Goal: Transaction & Acquisition: Purchase product/service

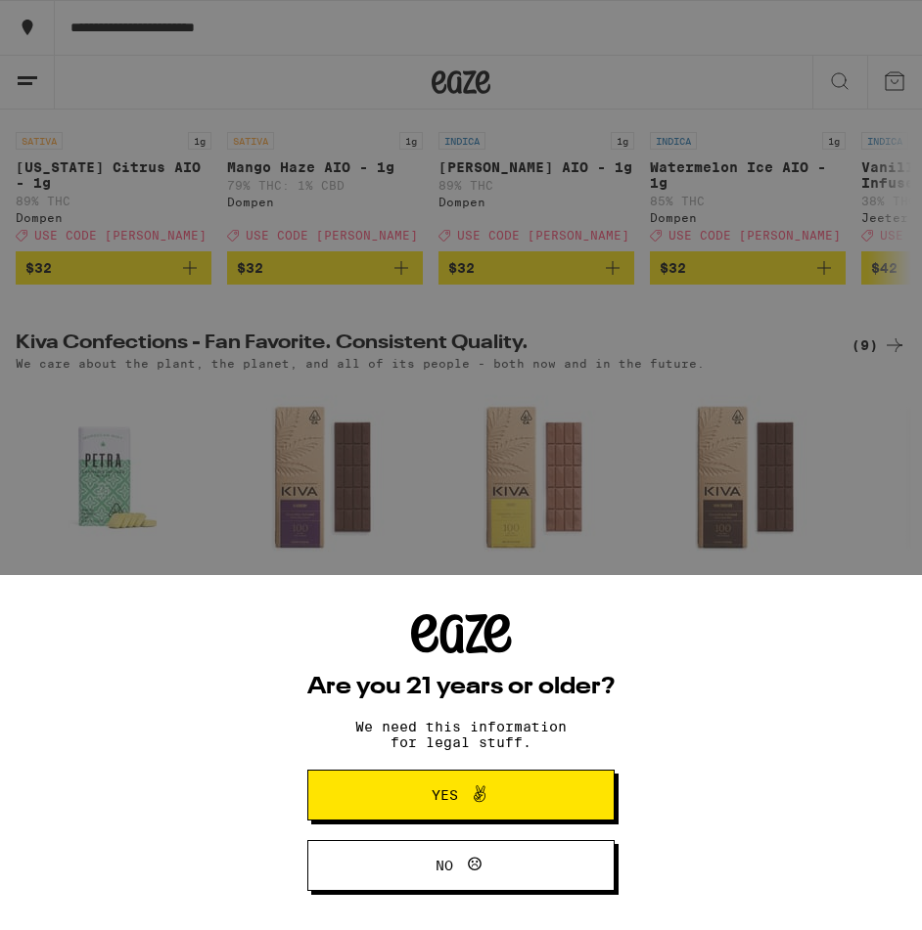
scroll to position [484, 0]
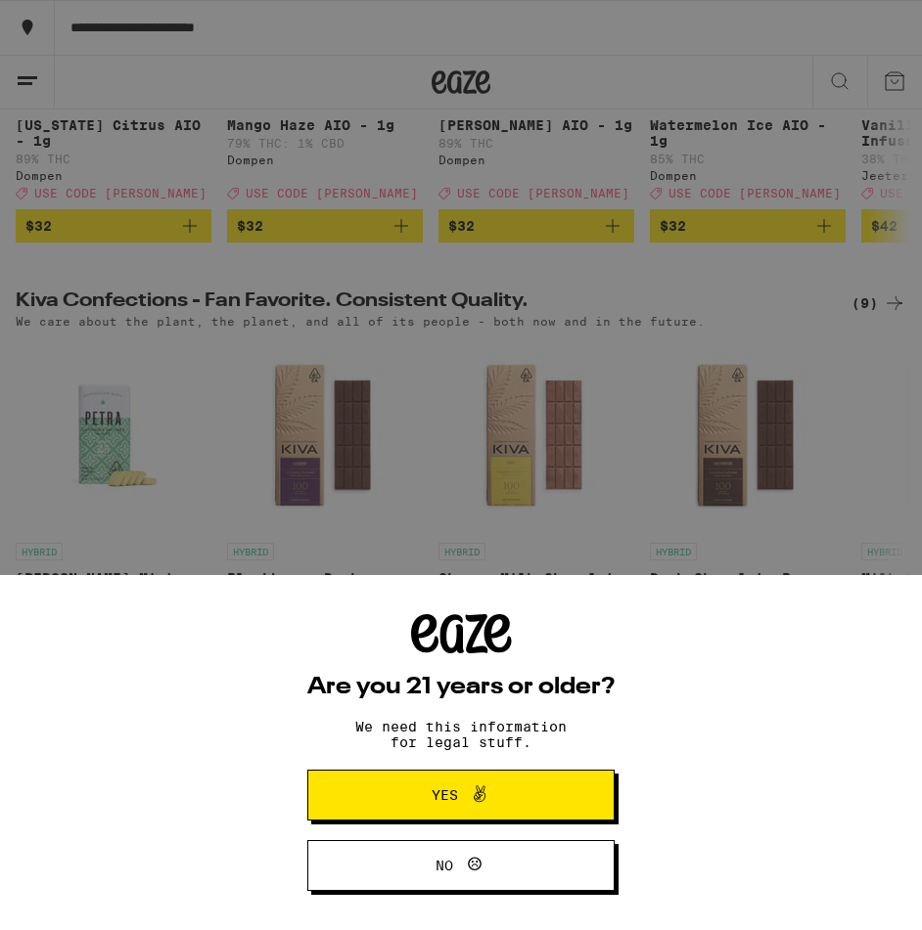
click at [484, 787] on icon at bounding box center [479, 794] width 23 height 23
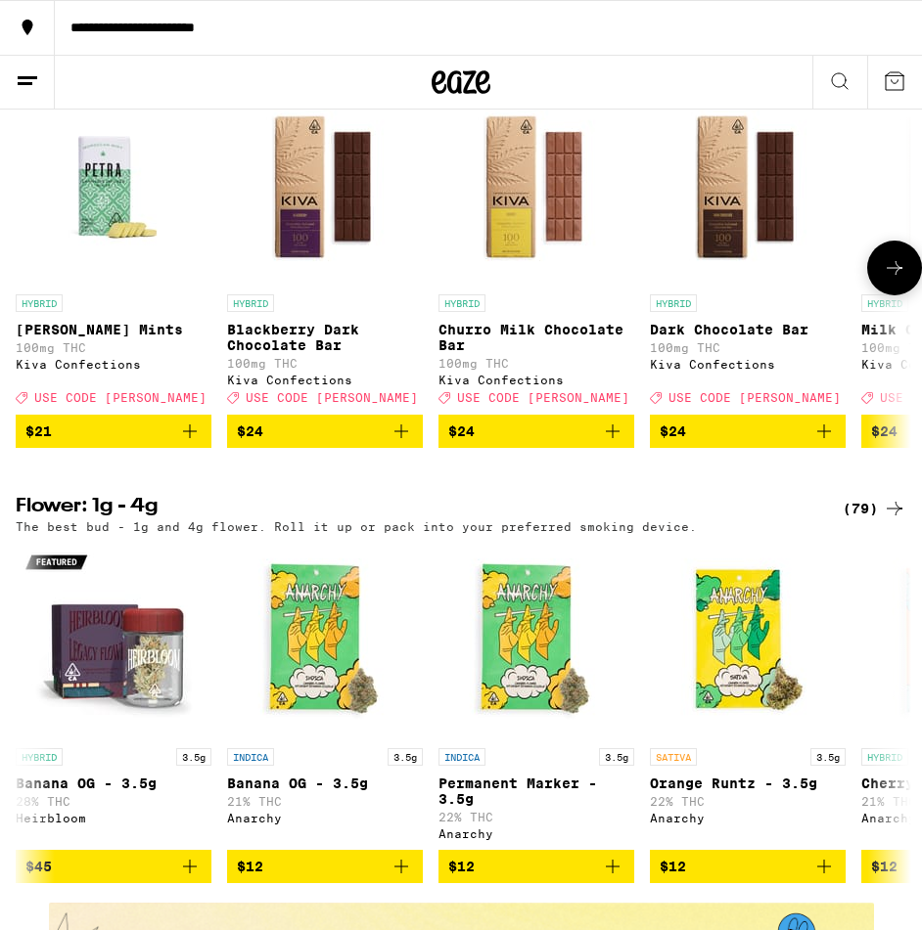
scroll to position [0, 0]
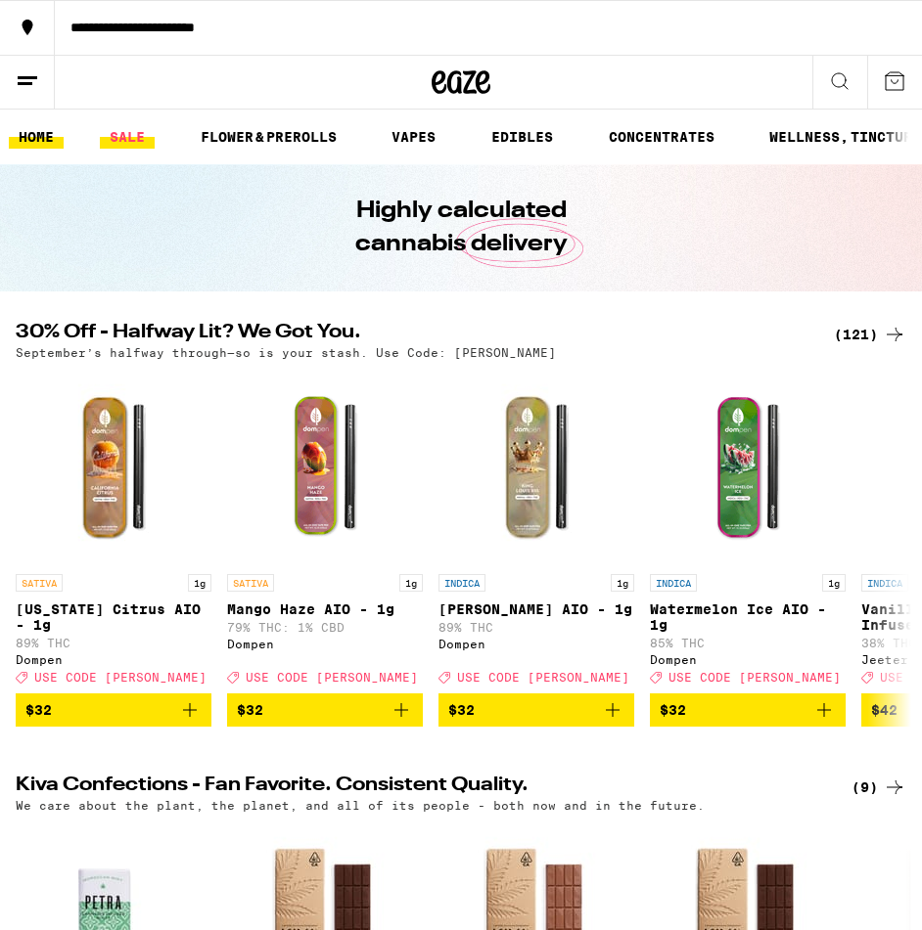
click at [121, 147] on link "SALE" at bounding box center [127, 136] width 55 height 23
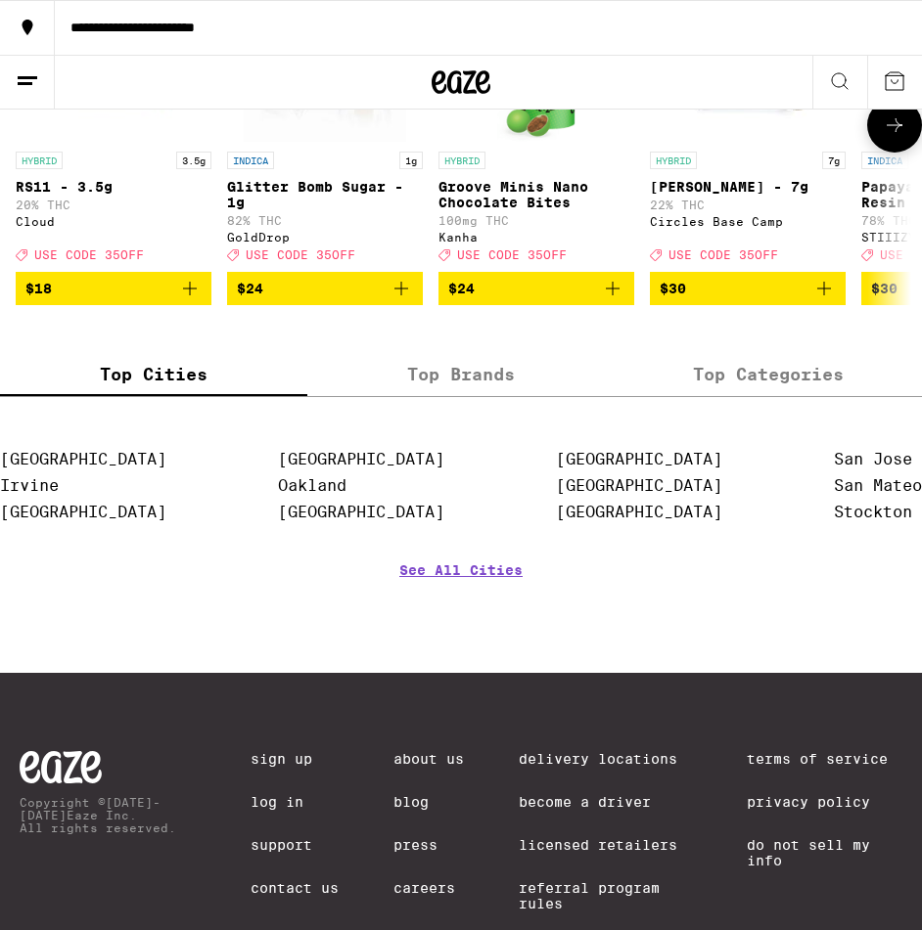
scroll to position [873, 0]
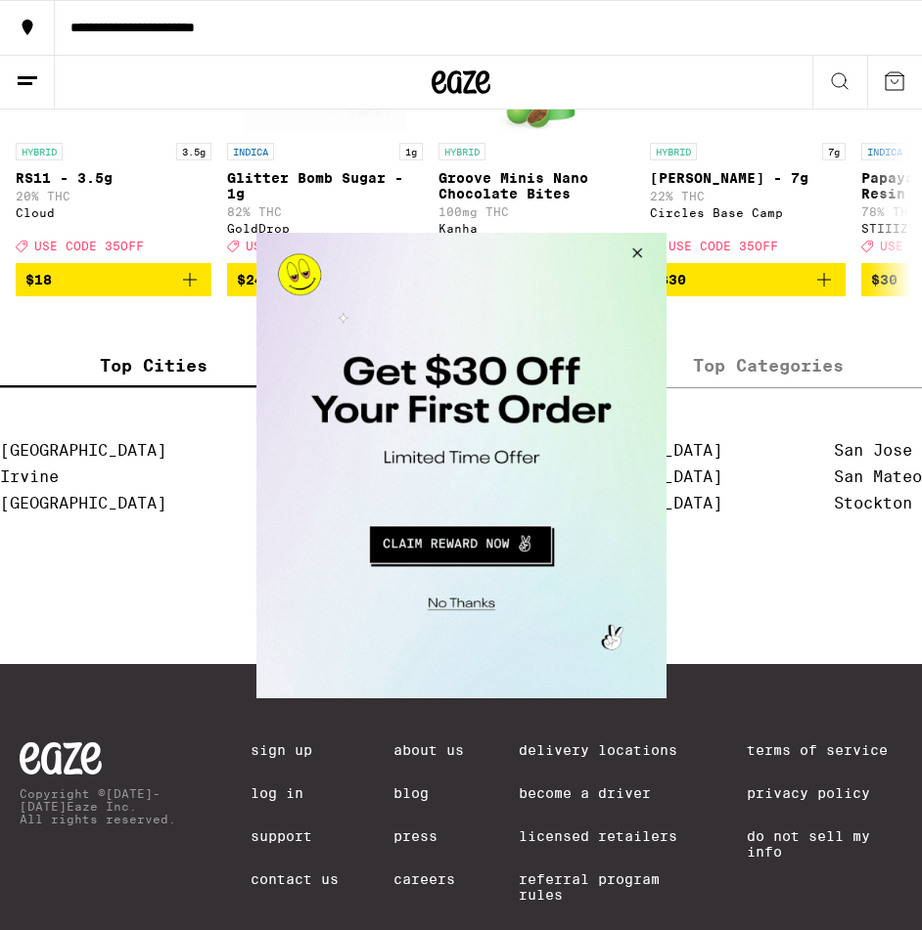
click at [646, 256] on button "Close Modal" at bounding box center [633, 255] width 53 height 47
